Goal: Task Accomplishment & Management: Complete application form

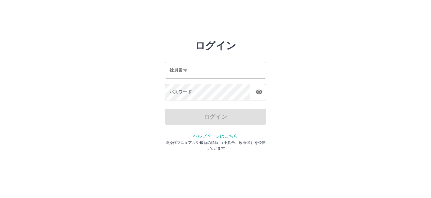
click at [197, 75] on input "社員番号" at bounding box center [215, 70] width 101 height 17
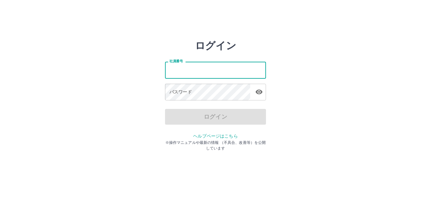
type input "*******"
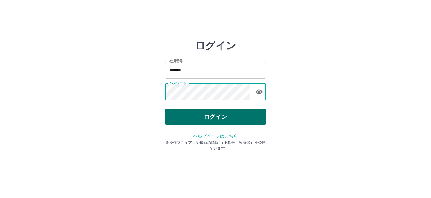
click at [244, 119] on button "ログイン" at bounding box center [215, 117] width 101 height 16
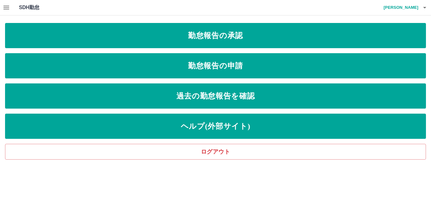
click at [7, 7] on icon "button" at bounding box center [7, 8] width 8 height 8
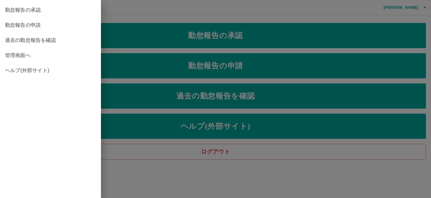
click at [31, 57] on span "管理画面へ" at bounding box center [50, 56] width 91 height 8
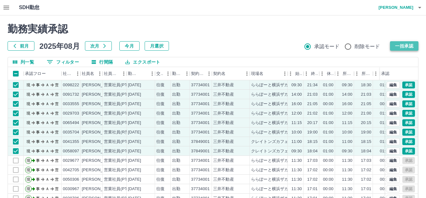
click at [409, 46] on button "一括承認" at bounding box center [404, 45] width 28 height 9
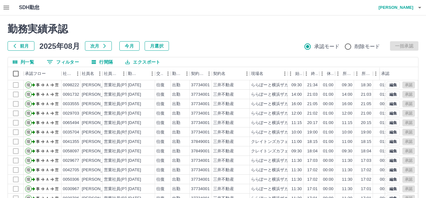
click at [417, 8] on icon "button" at bounding box center [419, 8] width 8 height 8
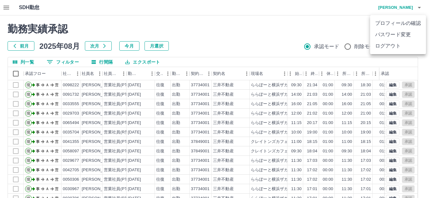
click at [389, 47] on li "ログアウト" at bounding box center [398, 45] width 56 height 11
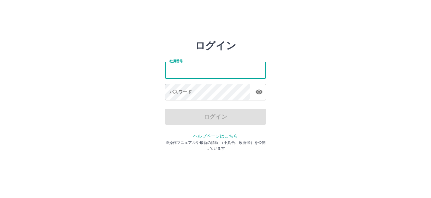
click at [212, 64] on input "社員番号" at bounding box center [215, 70] width 101 height 17
type input "*******"
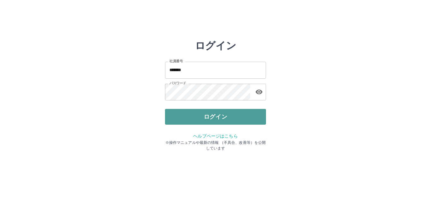
click at [222, 121] on button "ログイン" at bounding box center [215, 117] width 101 height 16
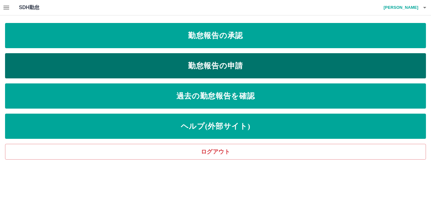
click at [222, 66] on link "勤怠報告の申請" at bounding box center [215, 65] width 421 height 25
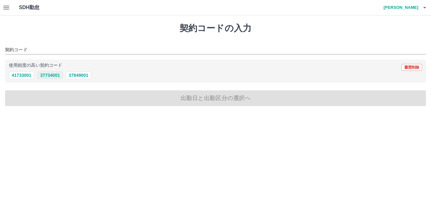
click at [58, 75] on button "37734001" at bounding box center [49, 76] width 25 height 8
type input "********"
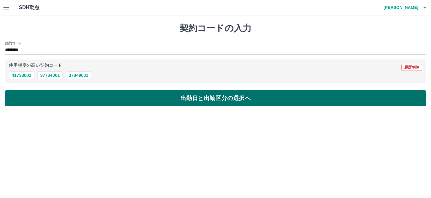
click at [178, 102] on button "出勤日と出勤区分の選択へ" at bounding box center [215, 99] width 421 height 16
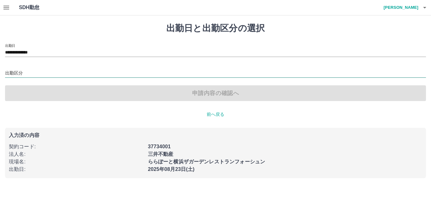
click at [35, 72] on input "出勤区分" at bounding box center [215, 74] width 421 height 8
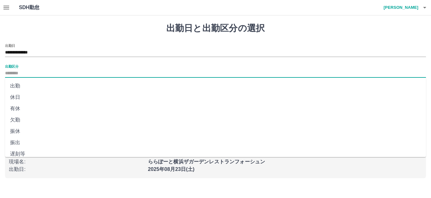
click at [21, 86] on li "出勤" at bounding box center [215, 85] width 421 height 11
type input "**"
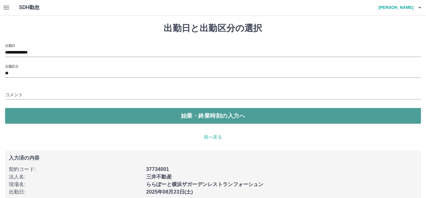
click at [189, 121] on button "始業・終業時刻の入力へ" at bounding box center [212, 116] width 415 height 16
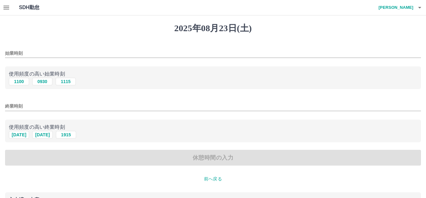
click at [29, 53] on input "始業時刻" at bounding box center [212, 53] width 415 height 9
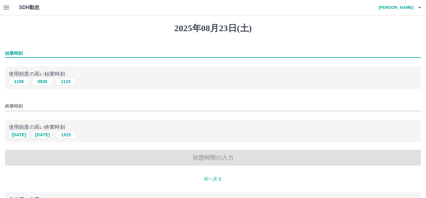
type input "****"
click at [33, 107] on input "終業時刻" at bounding box center [212, 106] width 415 height 9
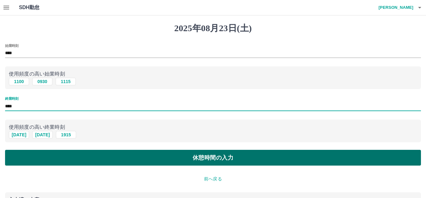
type input "****"
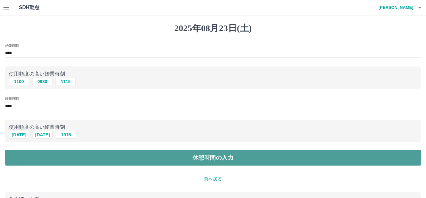
click at [155, 163] on button "休憩時間の入力" at bounding box center [212, 158] width 415 height 16
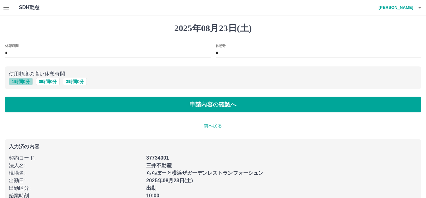
click at [25, 81] on button "1 時間 0 分" at bounding box center [21, 82] width 24 height 8
type input "*"
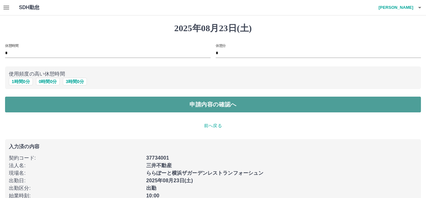
click at [174, 108] on button "申請内容の確認へ" at bounding box center [212, 105] width 415 height 16
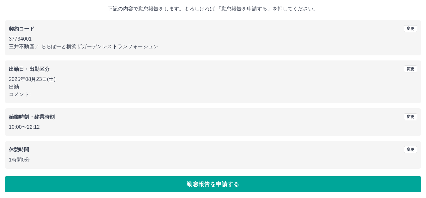
scroll to position [38, 0]
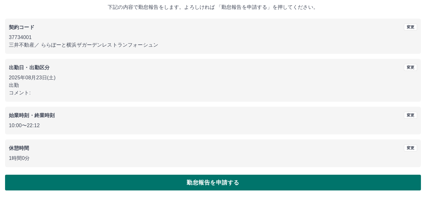
click at [232, 186] on button "勤怠報告を申請する" at bounding box center [212, 183] width 415 height 16
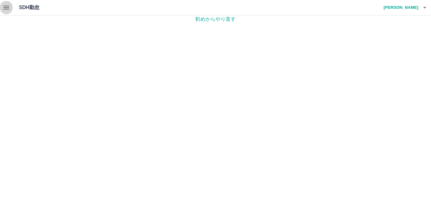
click at [5, 7] on icon "button" at bounding box center [7, 8] width 8 height 8
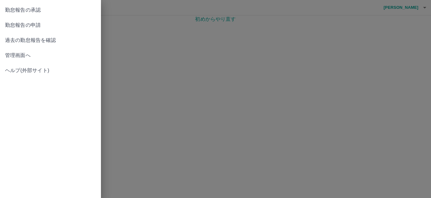
click at [14, 56] on span "管理画面へ" at bounding box center [50, 56] width 91 height 8
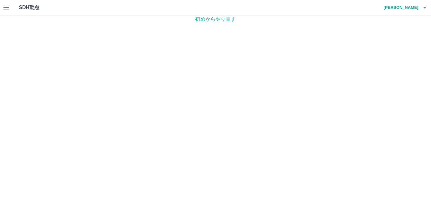
click at [8, 9] on icon "button" at bounding box center [6, 8] width 6 height 4
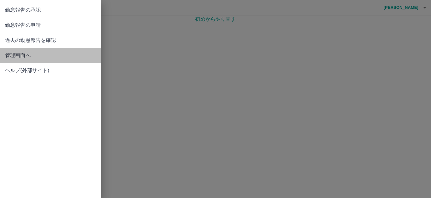
click at [16, 55] on span "管理画面へ" at bounding box center [50, 56] width 91 height 8
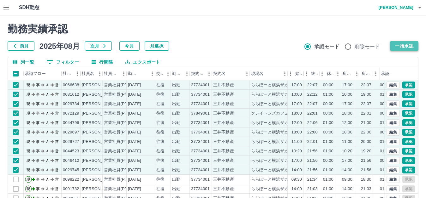
click at [401, 45] on button "一括承認" at bounding box center [404, 45] width 28 height 9
